Goal: Check status: Check status

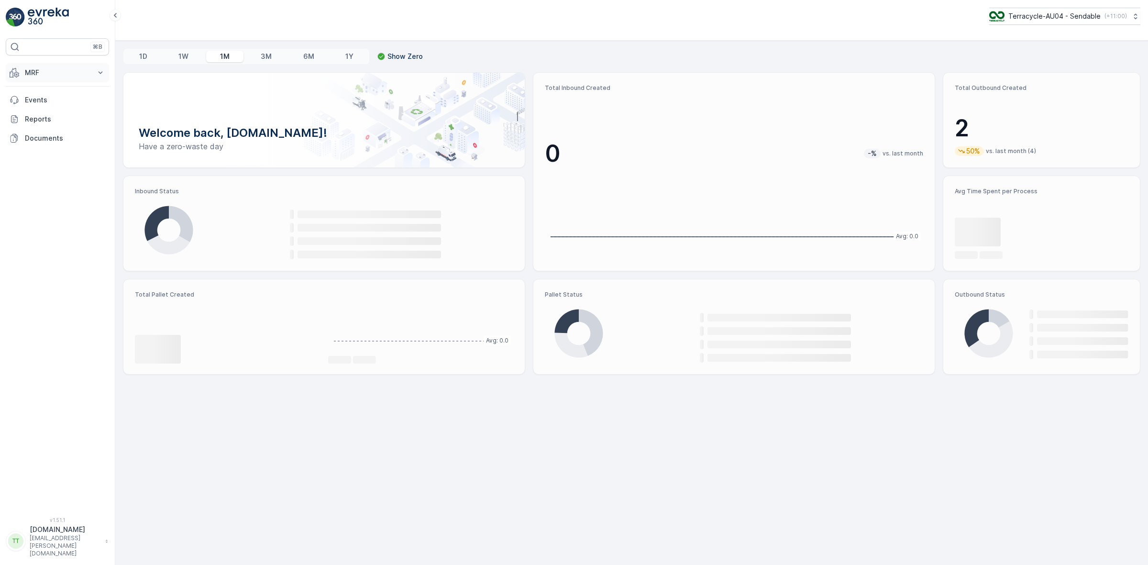
click at [20, 78] on button "MRF" at bounding box center [57, 72] width 103 height 19
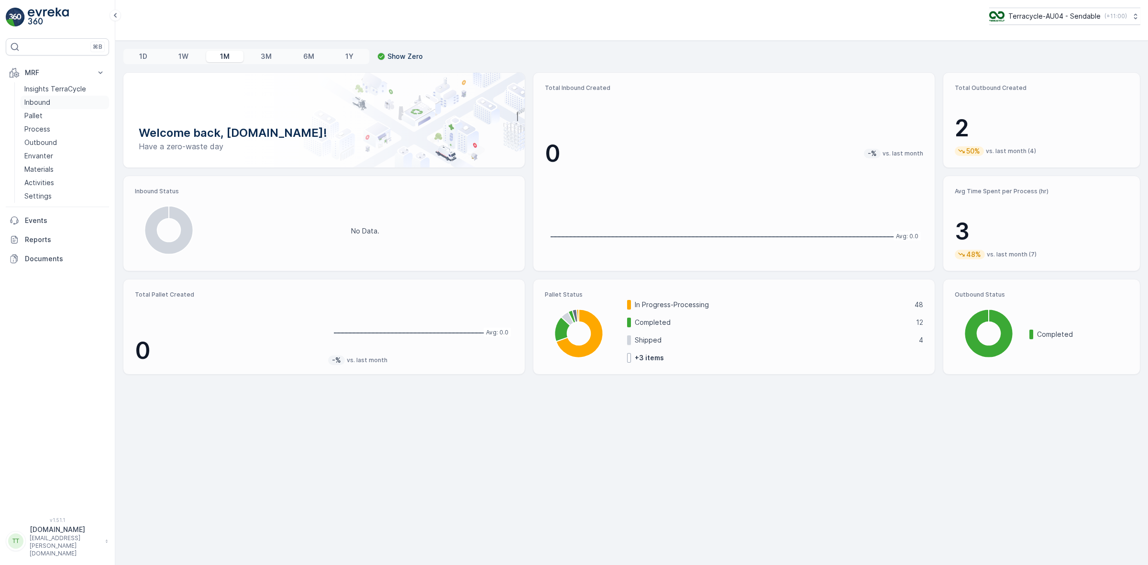
click at [47, 103] on p "Inbound" at bounding box center [37, 103] width 26 height 10
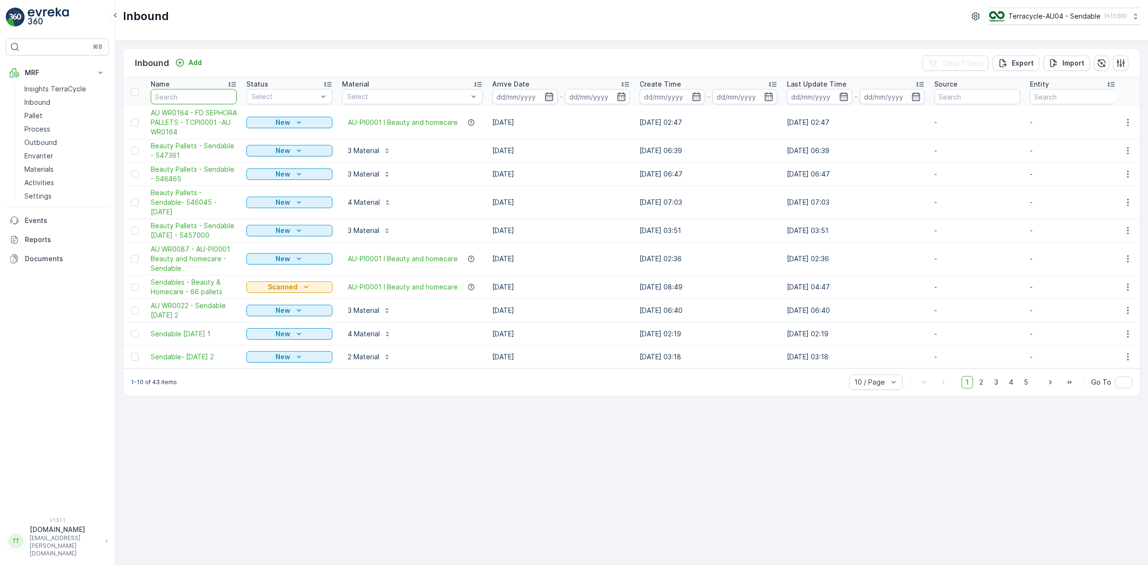
click at [215, 96] on input "text" at bounding box center [194, 96] width 86 height 15
paste input "36LJ8502888201000650307"
type input "36LJ8502888201000650307"
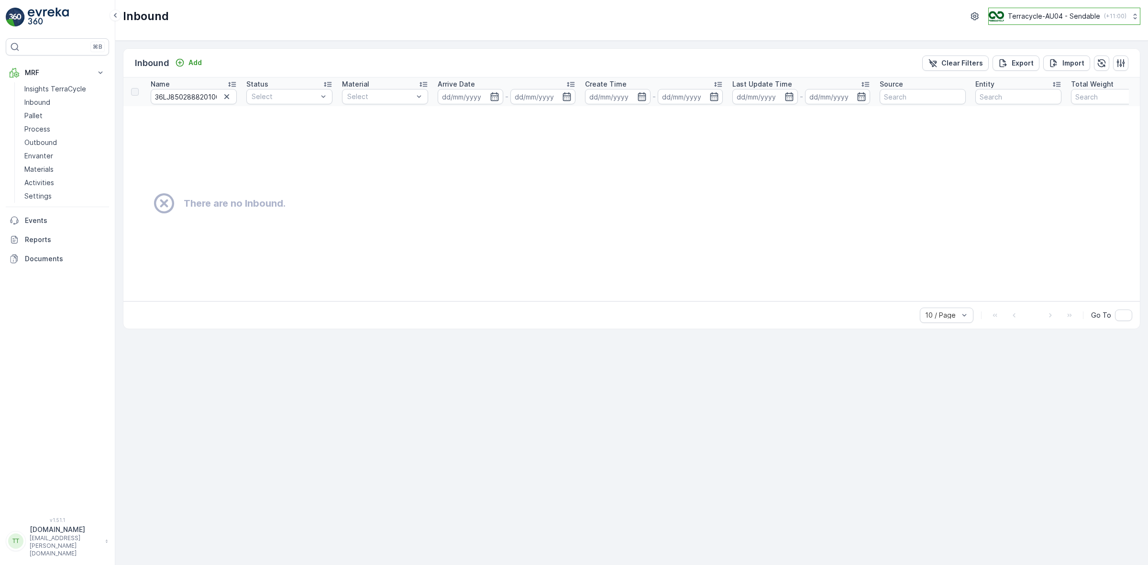
click at [1048, 14] on p "Terracycle-AU04 - Sendable" at bounding box center [1054, 16] width 92 height 10
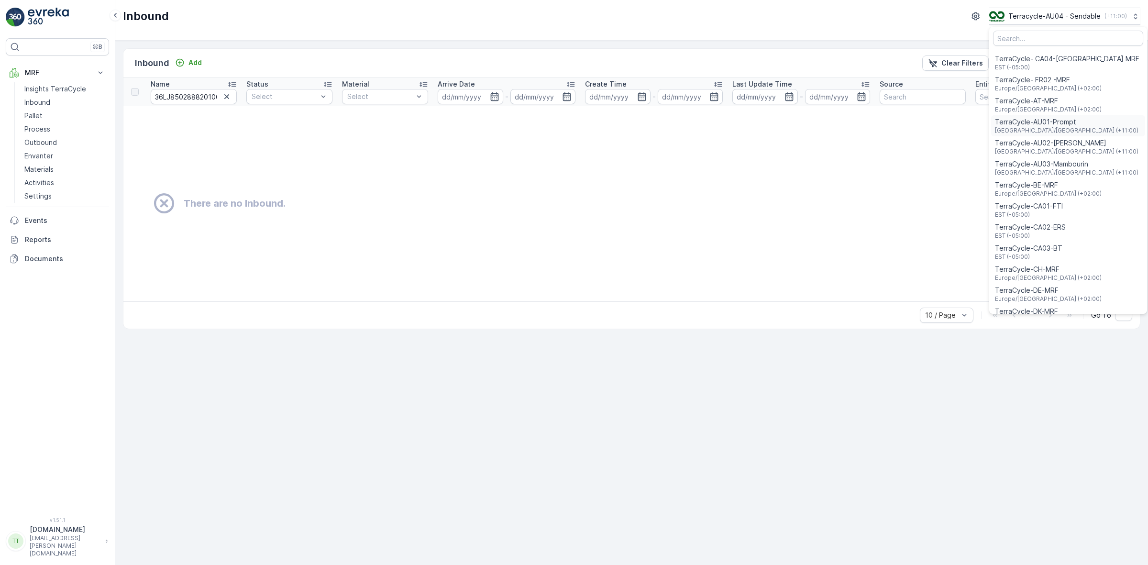
click at [1060, 126] on span "TerraCycle-AU01-Prompt" at bounding box center [1067, 122] width 144 height 10
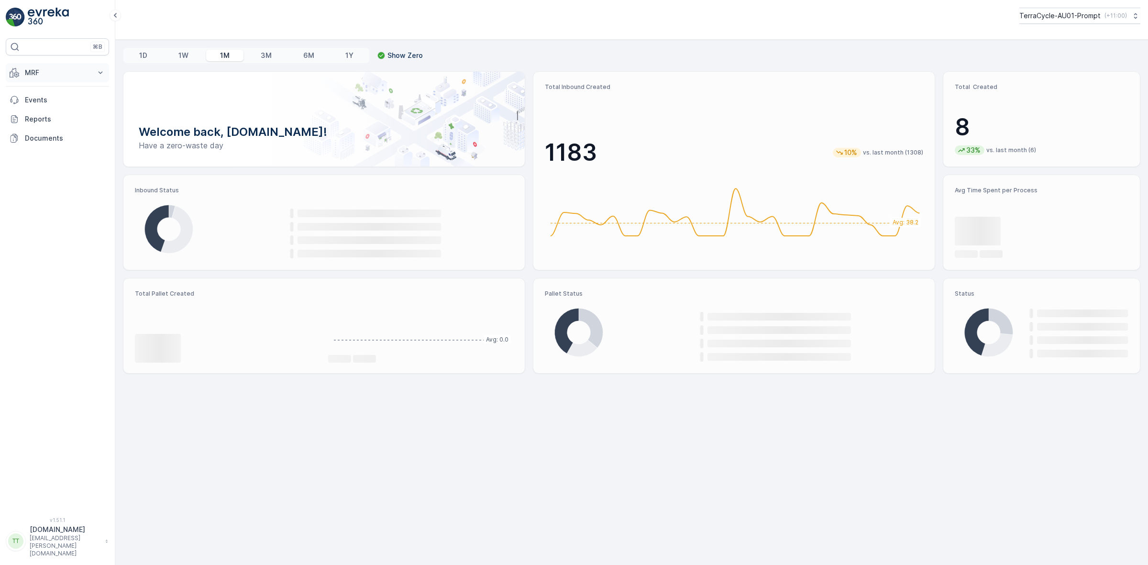
click at [59, 65] on button "MRF" at bounding box center [57, 72] width 103 height 19
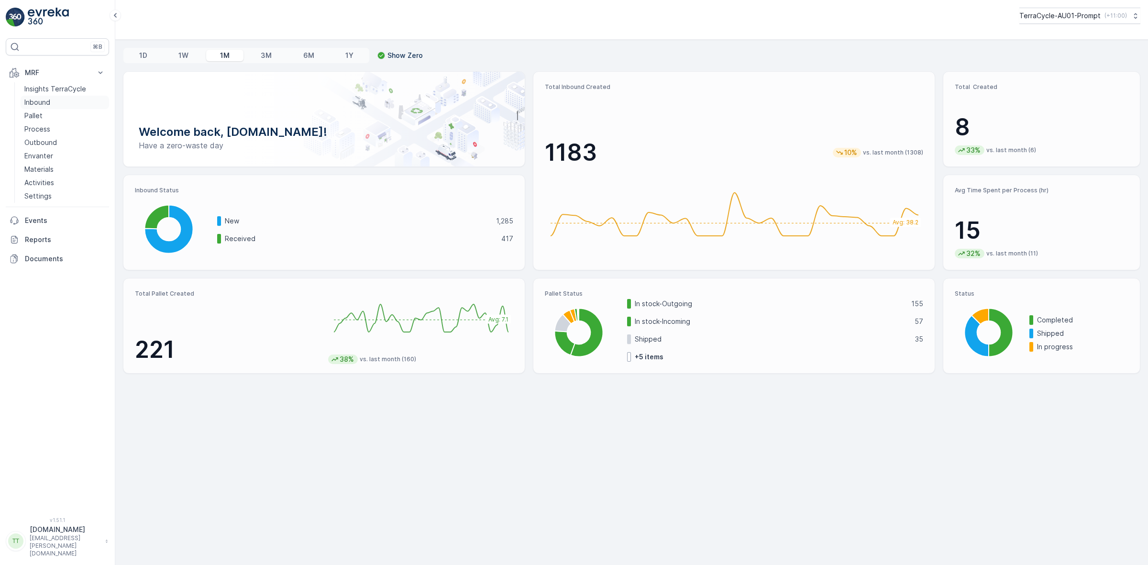
click at [41, 98] on p "Inbound" at bounding box center [37, 103] width 26 height 10
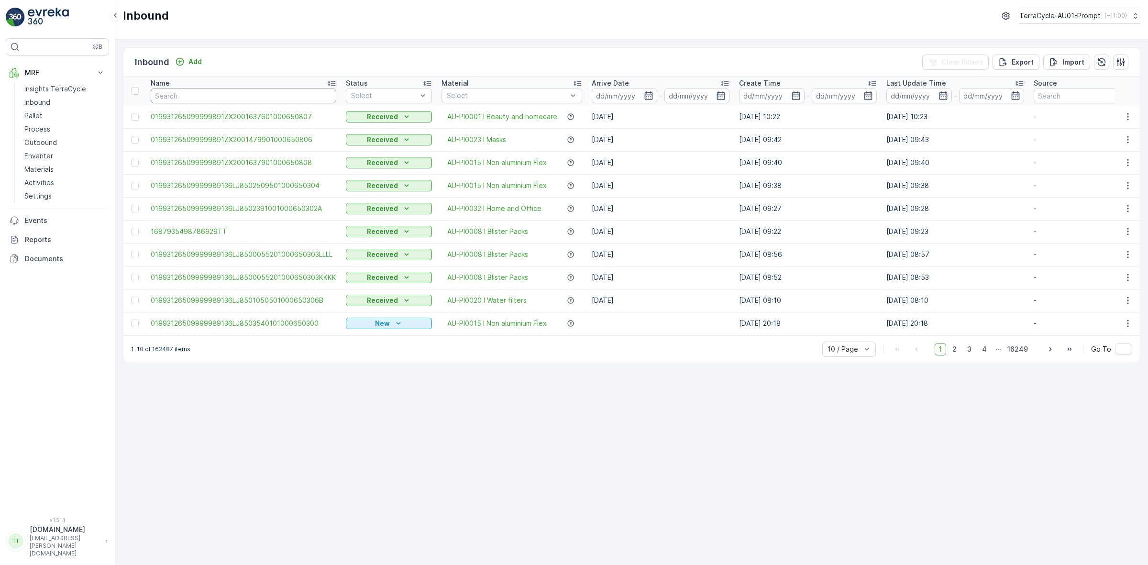
click at [253, 97] on input "text" at bounding box center [244, 95] width 186 height 15
paste input "36LJ8502888201000650307"
type input "36LJ8502888201000650307"
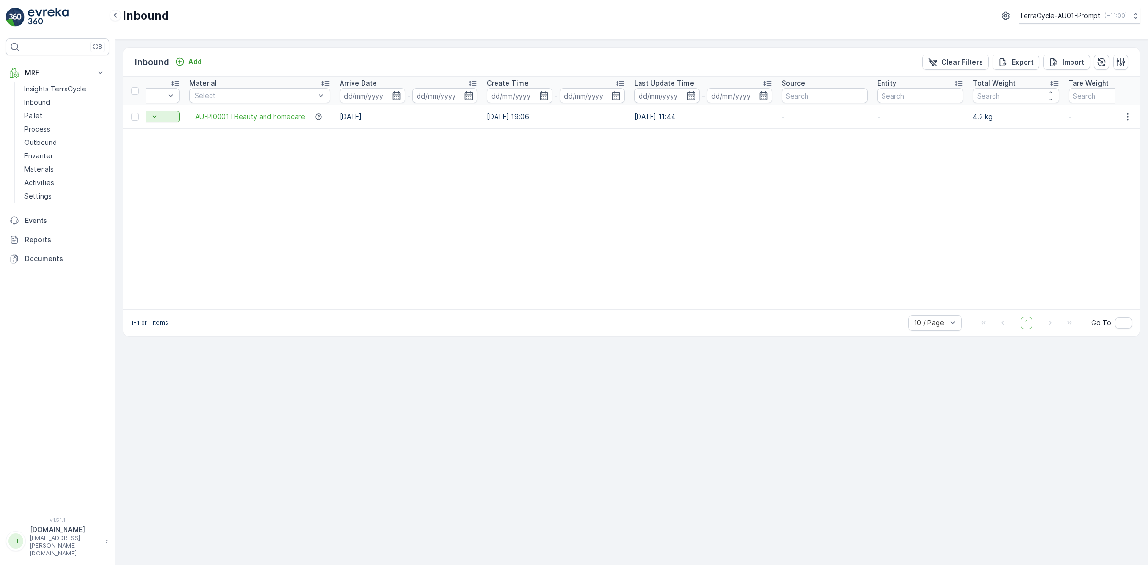
scroll to position [0, 453]
